Goal: Find specific page/section: Find specific page/section

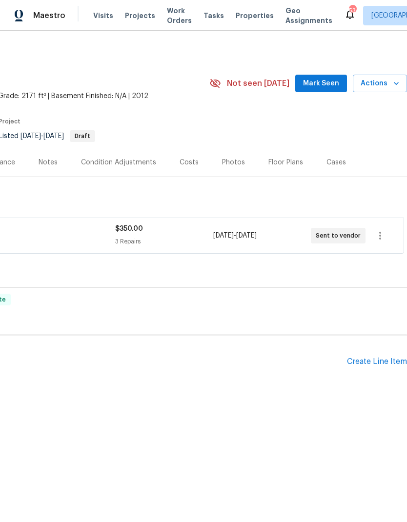
scroll to position [0, 144]
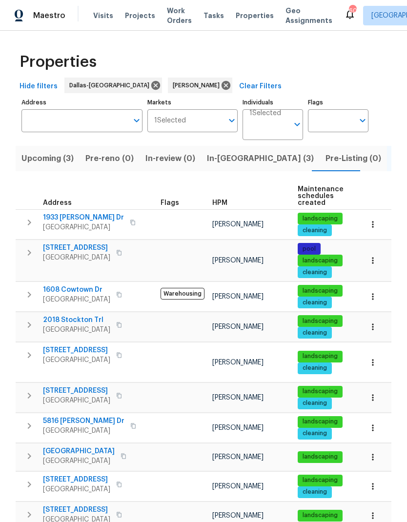
click at [221, 159] on span "In-reno (3)" at bounding box center [260, 159] width 107 height 14
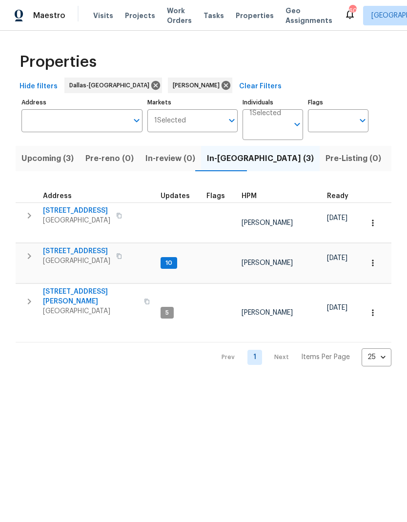
scroll to position [8, 0]
click at [62, 287] on span "6720 Craig St" at bounding box center [90, 297] width 95 height 20
click at [30, 299] on icon "button" at bounding box center [29, 302] width 3 height 6
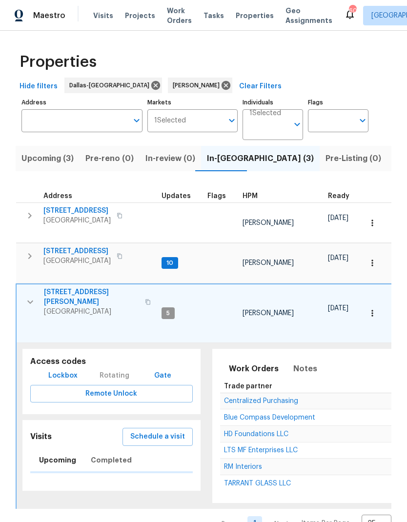
scroll to position [0, 0]
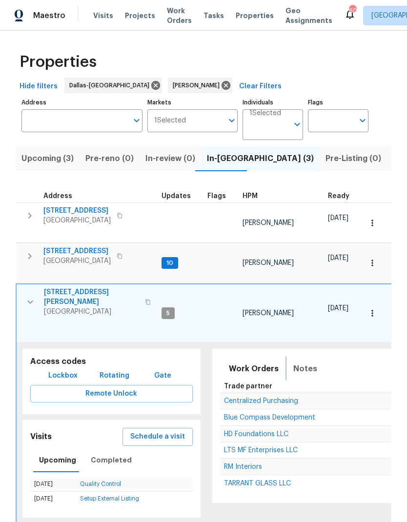
click at [297, 362] on span "Notes" at bounding box center [305, 369] width 24 height 14
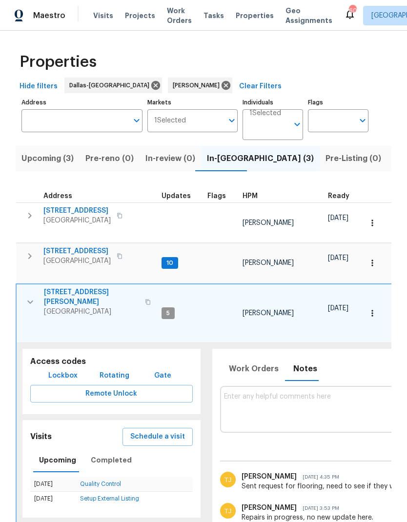
click at [369, 308] on icon "button" at bounding box center [372, 313] width 10 height 10
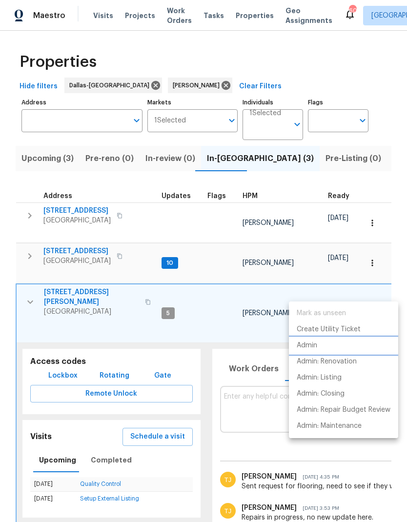
click at [334, 347] on li "Admin" at bounding box center [343, 346] width 109 height 16
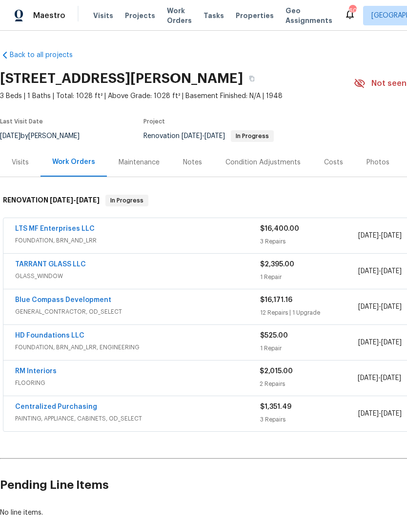
click at [41, 373] on link "RM Interiors" at bounding box center [35, 371] width 41 height 7
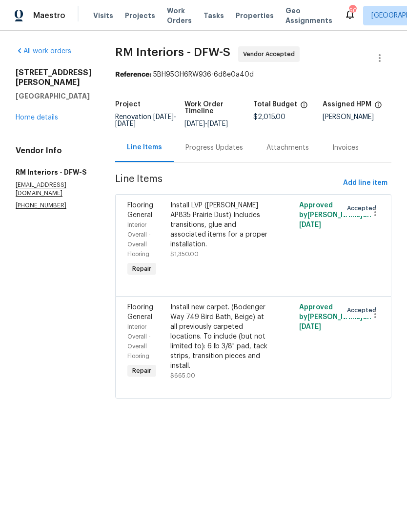
click at [215, 145] on div "Progress Updates" at bounding box center [214, 148] width 58 height 10
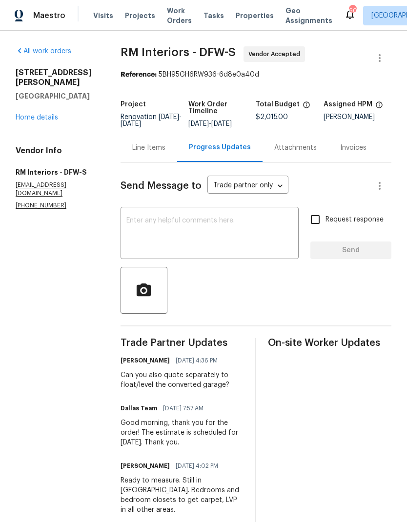
click at [36, 99] on div "6720 Craig St Fort Worth, TX 76112 Home details" at bounding box center [57, 95] width 82 height 55
click at [40, 114] on link "Home details" at bounding box center [37, 117] width 42 height 7
